Goal: Find specific page/section: Find specific page/section

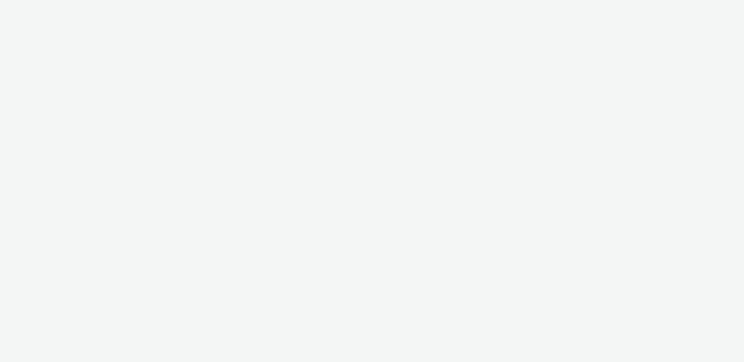
select select "aa2d3f22-8cd3-452c-915a-90da4c6ce460"
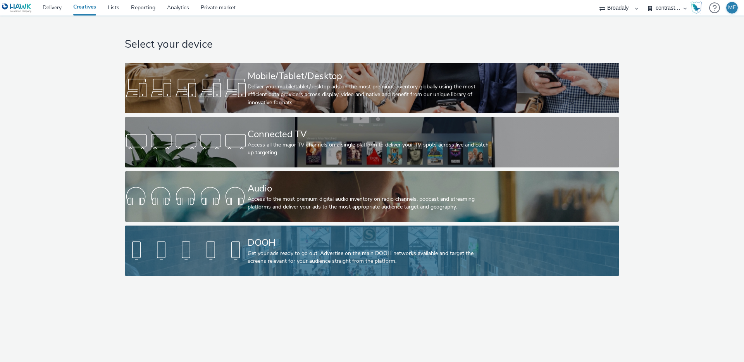
click at [221, 241] on div at bounding box center [186, 250] width 123 height 25
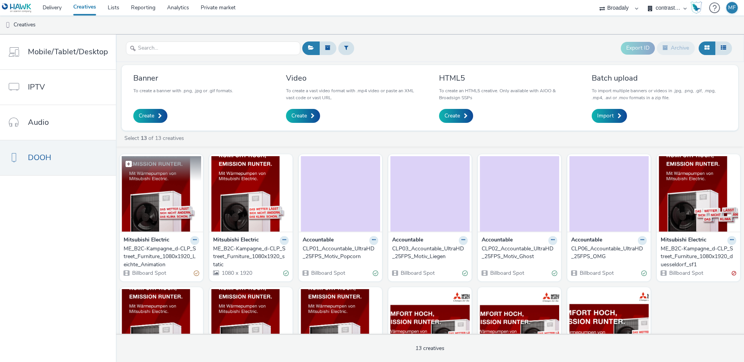
click at [172, 185] on img at bounding box center [161, 194] width 79 height 76
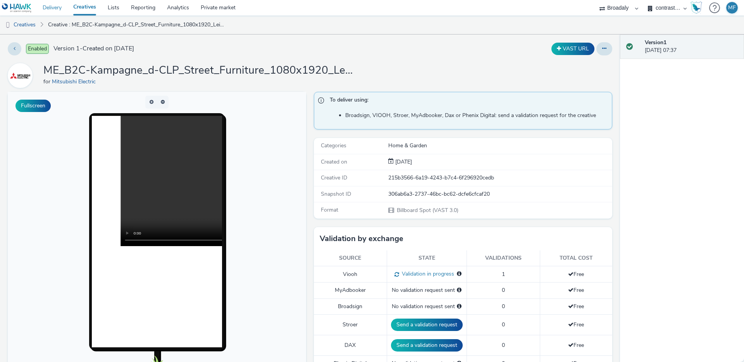
click at [53, 10] on link "Delivery" at bounding box center [52, 7] width 31 height 15
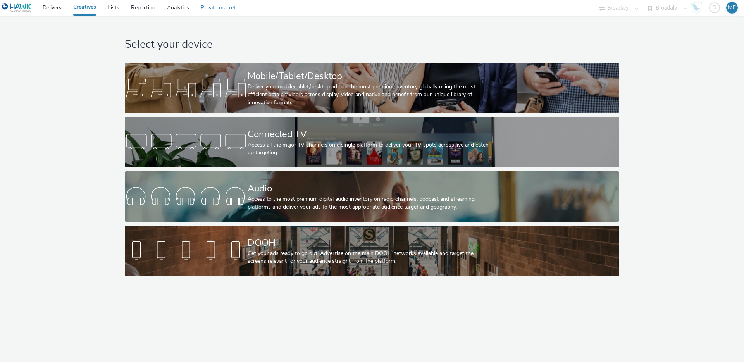
click at [223, 10] on link "Private market" at bounding box center [218, 7] width 46 height 15
